Goal: Information Seeking & Learning: Learn about a topic

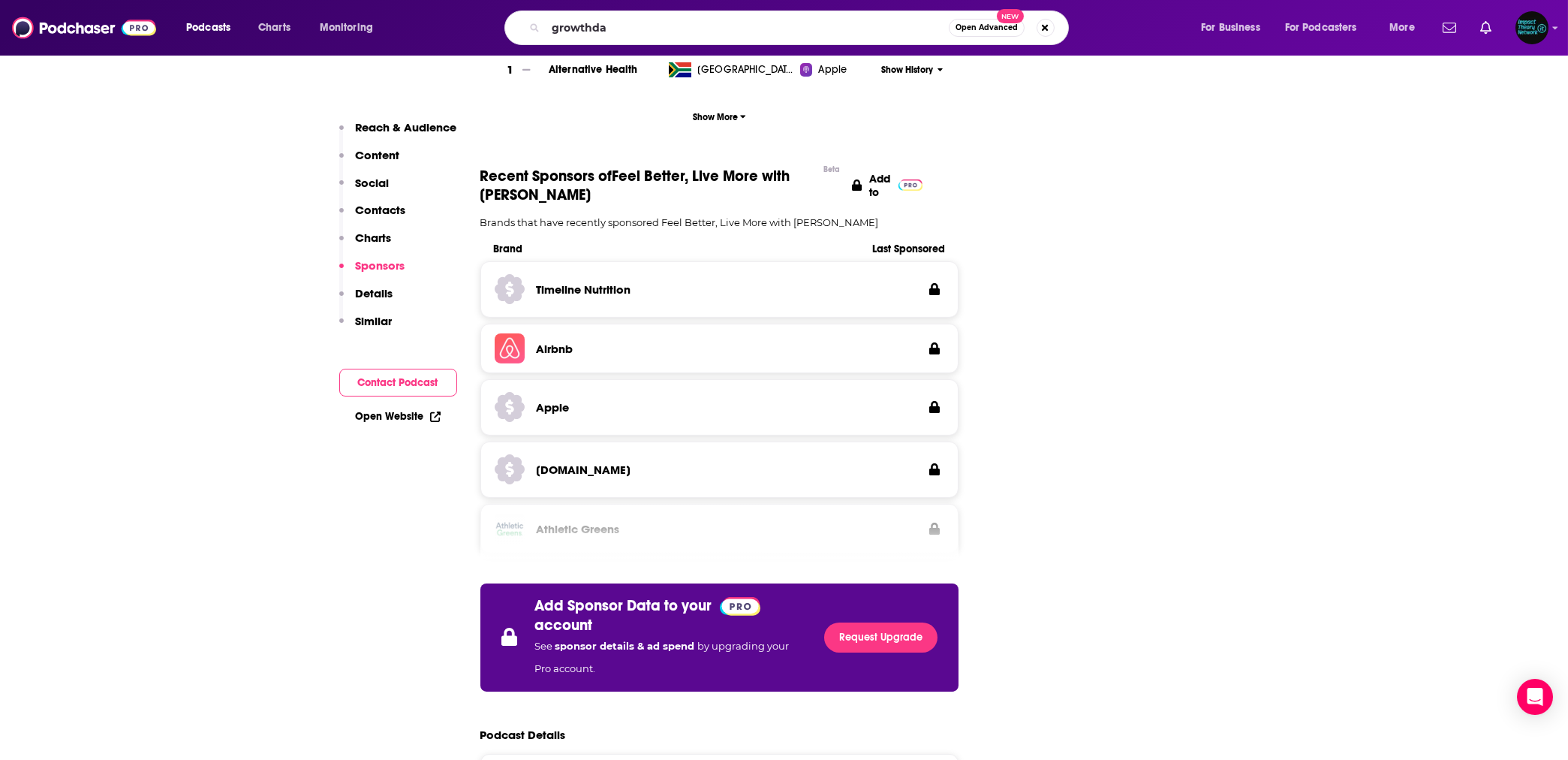
type input "growthday"
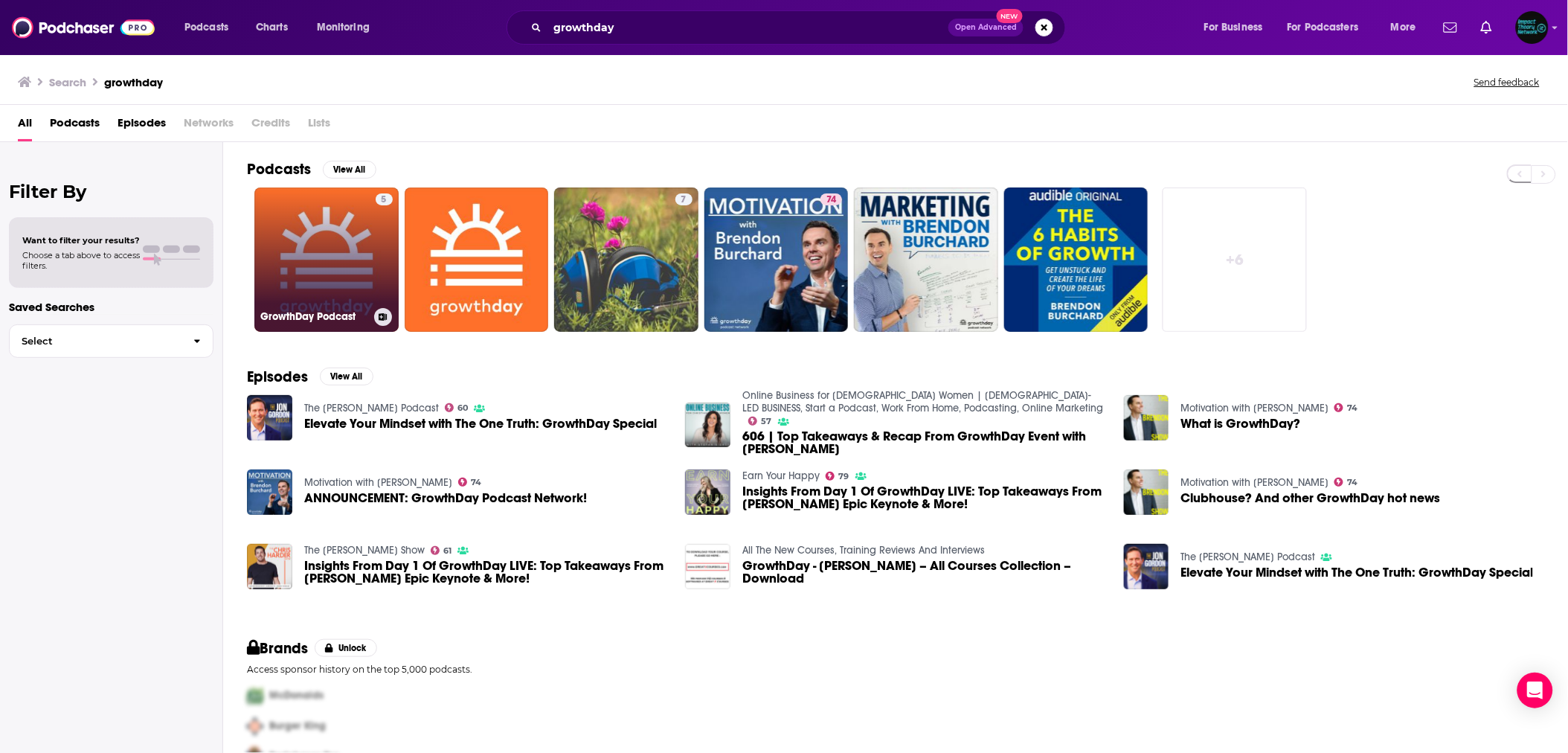
click at [304, 252] on link "5 GrowthDay Podcast" at bounding box center [327, 260] width 145 height 145
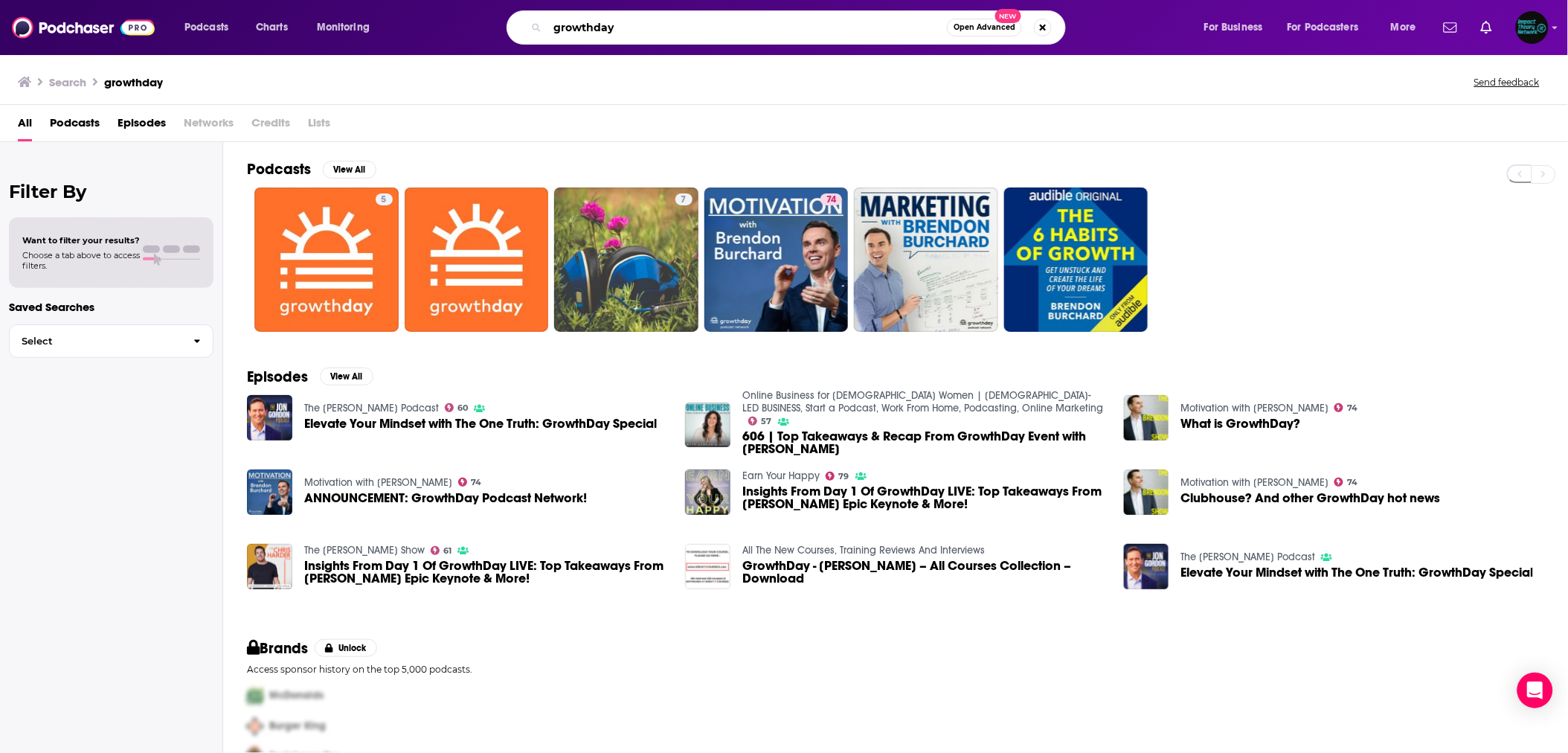
drag, startPoint x: 623, startPoint y: 31, endPoint x: 494, endPoint y: 26, distance: 129.1
click at [494, 26] on div "growthday Open Advanced New" at bounding box center [800, 27] width 776 height 34
type input "[PERSON_NAME]"
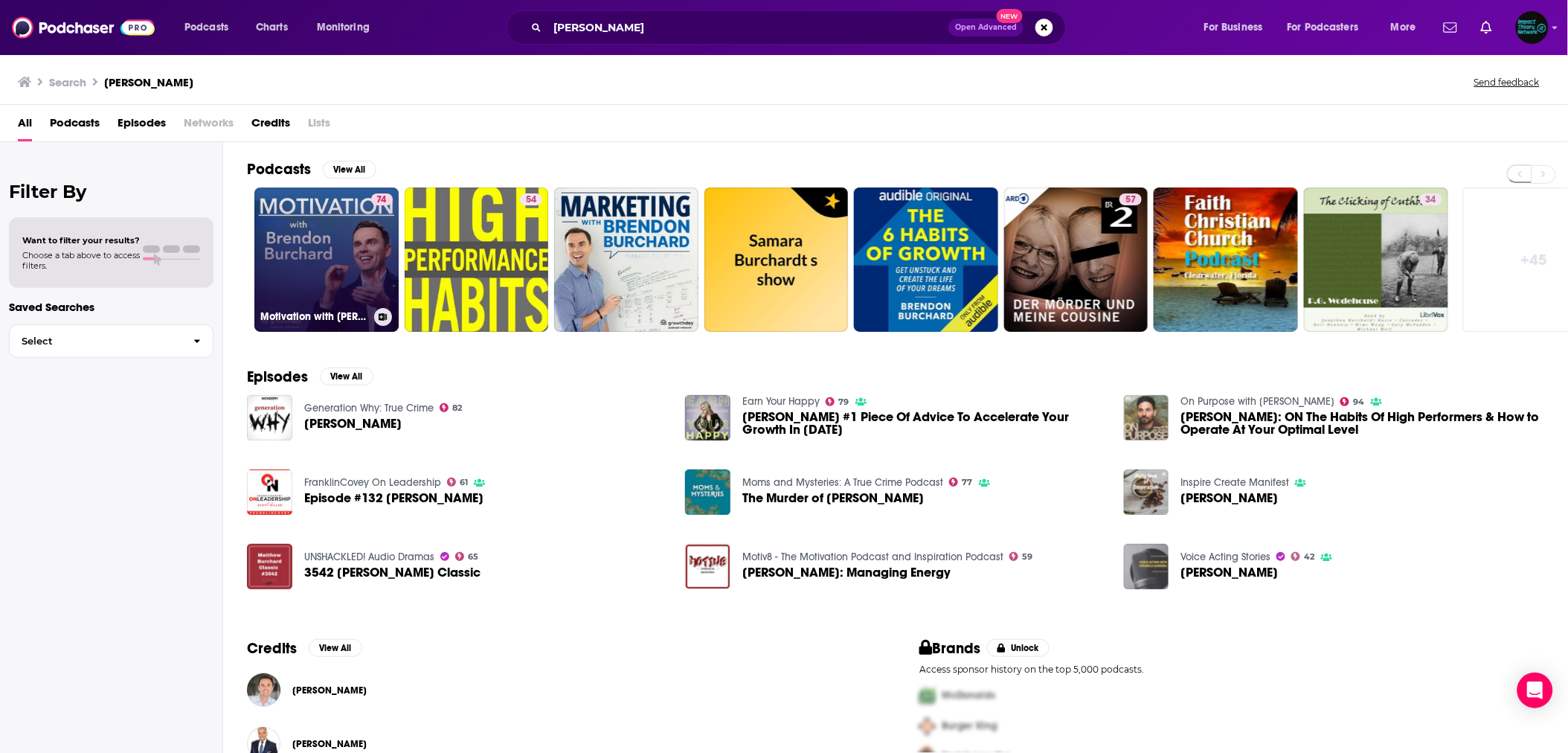
click at [333, 235] on link "74 Motivation with [PERSON_NAME]" at bounding box center [327, 260] width 145 height 145
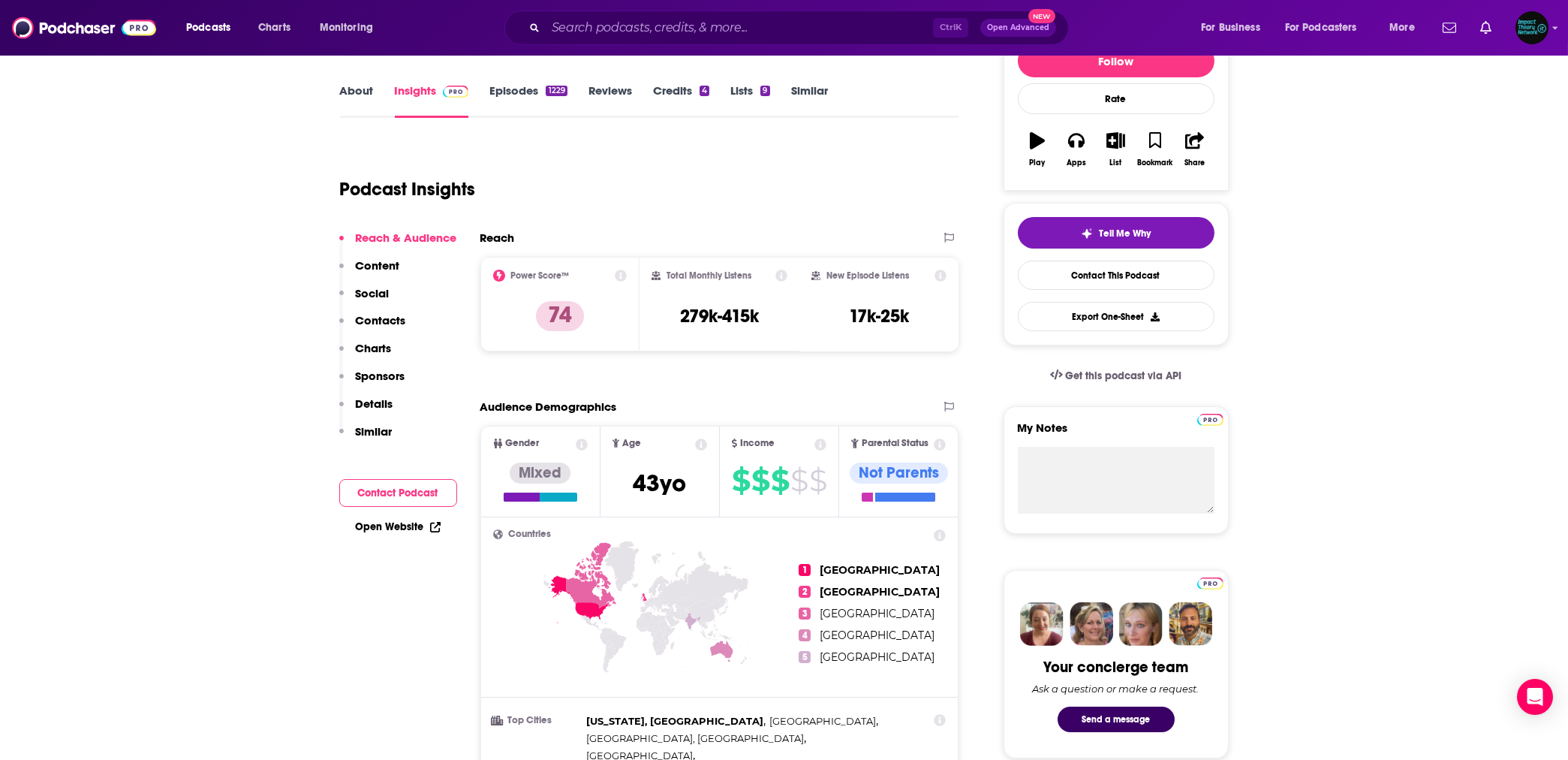
scroll to position [199, 0]
